Goal: Browse casually: Explore the website without a specific task or goal

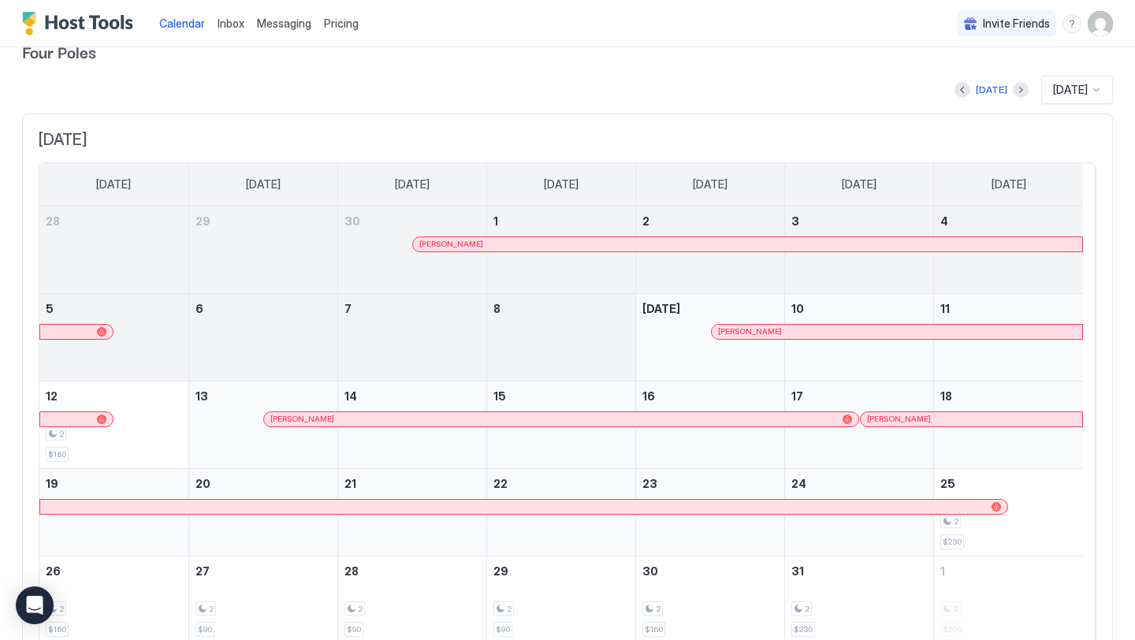
scroll to position [95, 0]
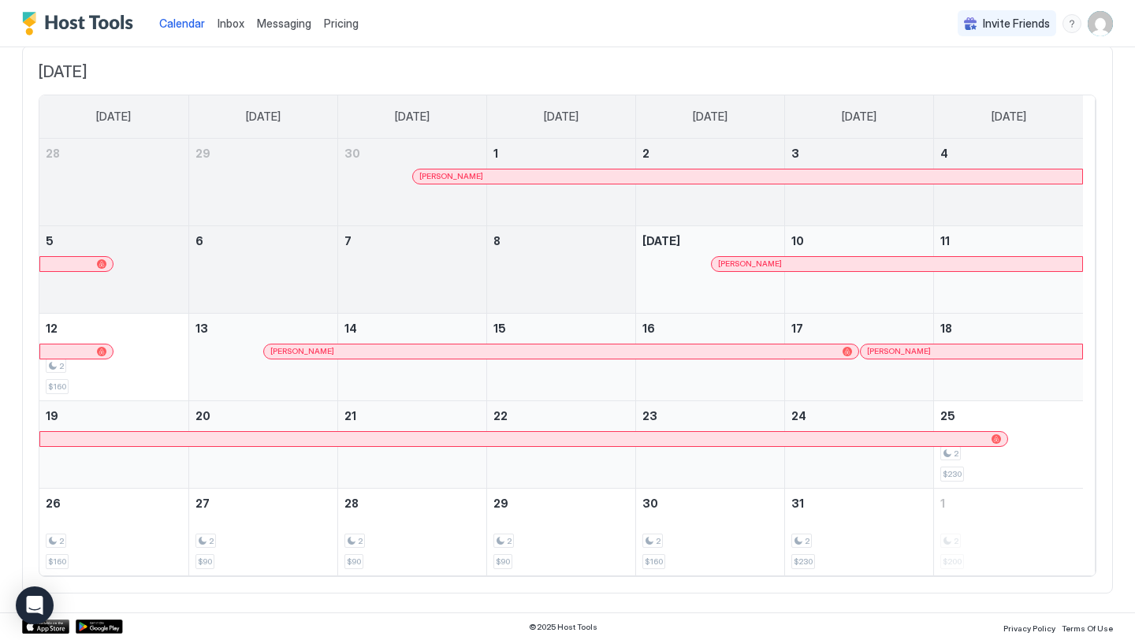
click at [661, 357] on div "Allen Aycock" at bounding box center [561, 351] width 594 height 14
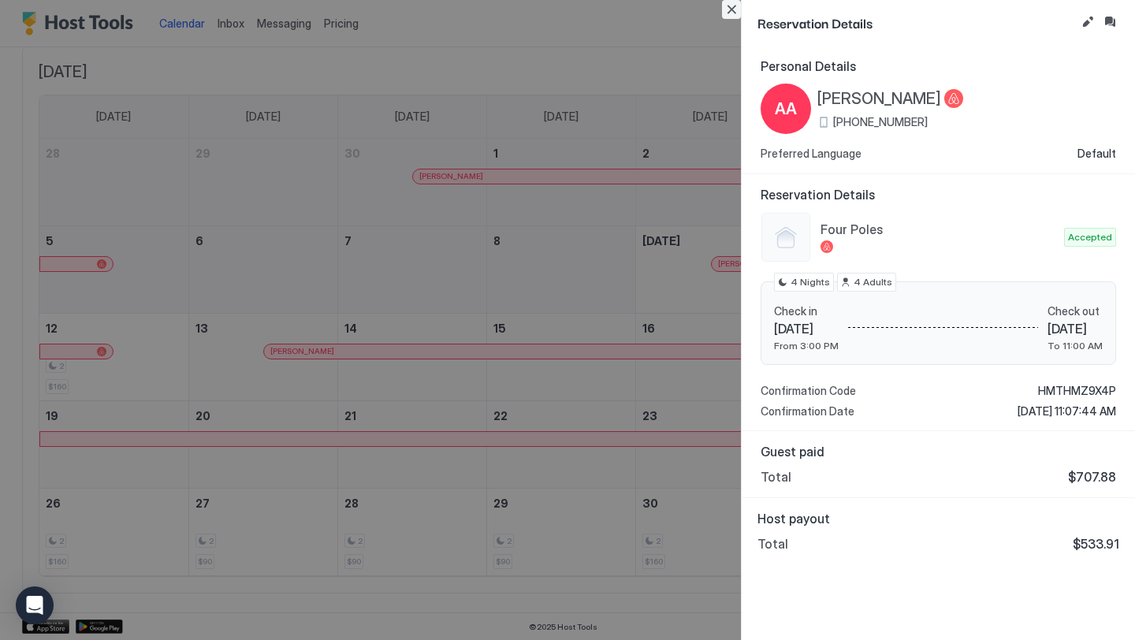
click at [726, 9] on button "Close" at bounding box center [731, 9] width 19 height 19
click at [727, 11] on button "Close" at bounding box center [731, 9] width 19 height 19
